Goal: Task Accomplishment & Management: Manage account settings

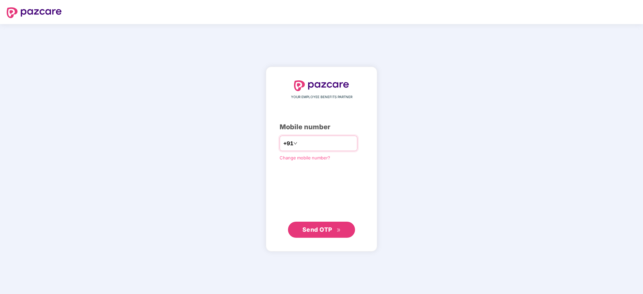
type input "**********"
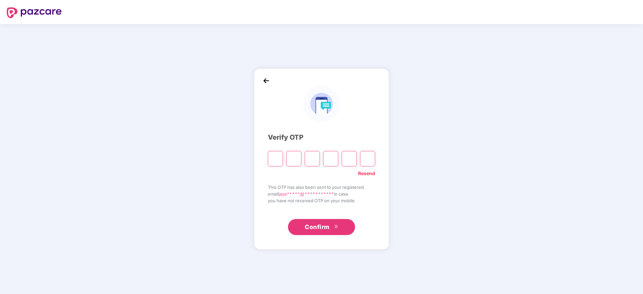
paste input "*"
type input "*"
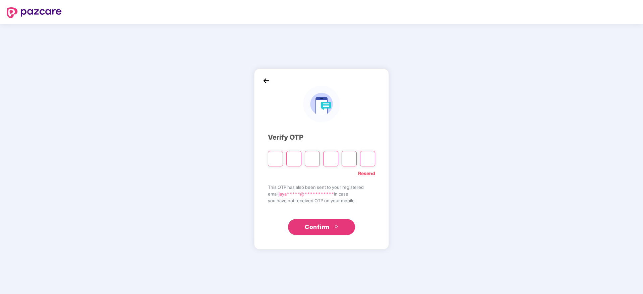
type input "*"
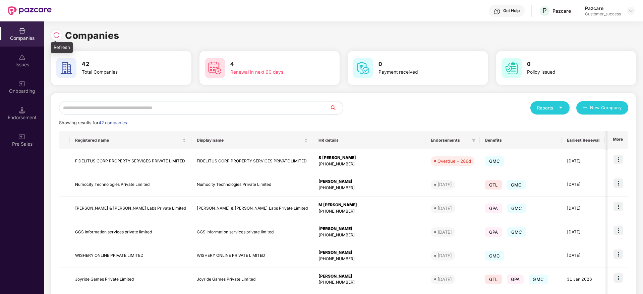
click at [54, 31] on div at bounding box center [56, 35] width 11 height 11
click at [56, 36] on img at bounding box center [56, 35] width 7 height 7
click at [57, 36] on img at bounding box center [56, 35] width 7 height 7
click at [54, 32] on img at bounding box center [56, 35] width 7 height 7
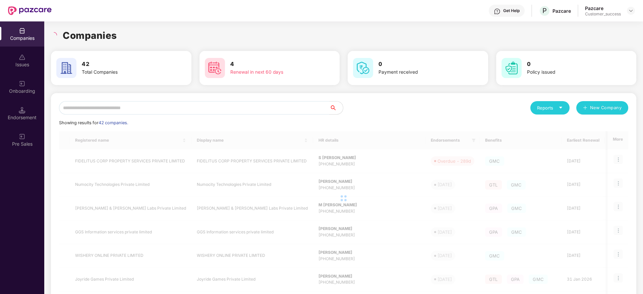
click at [115, 34] on h1 "Companies" at bounding box center [90, 35] width 54 height 15
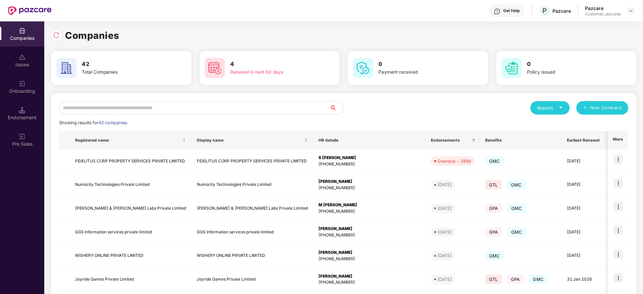
click at [129, 107] on input "text" at bounding box center [194, 107] width 271 height 13
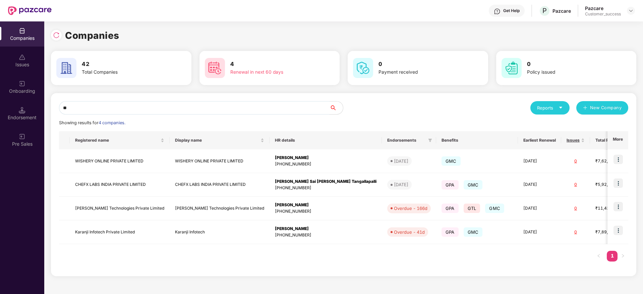
type input "*"
